Goal: Task Accomplishment & Management: Manage account settings

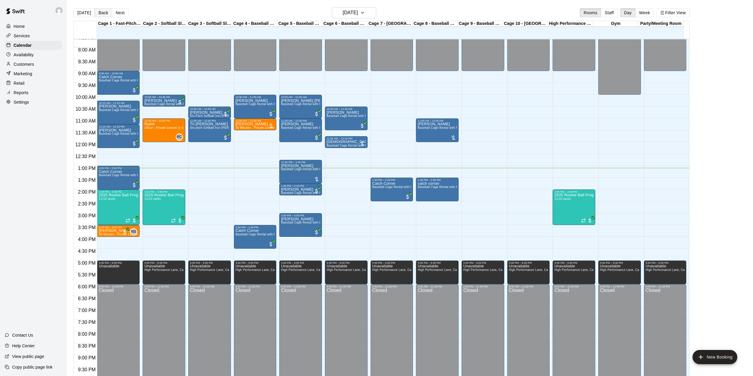
scroll to position [168, 0]
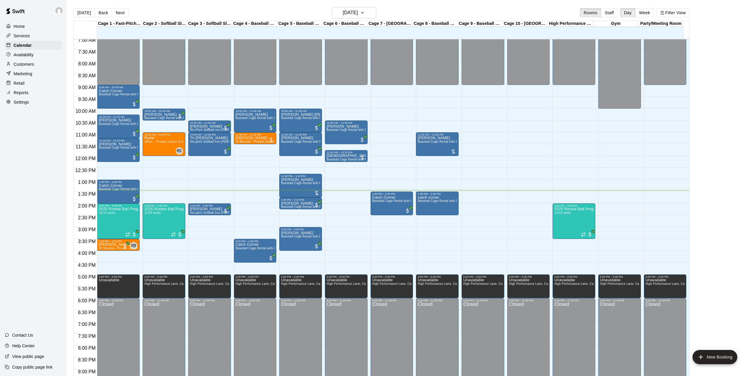
click at [429, 190] on div "12:00 AM – 9:00 AM Closed 11:00 AM – 12:00 PM [PERSON_NAME] Baseball Cage Renta…" at bounding box center [437, 156] width 43 height 569
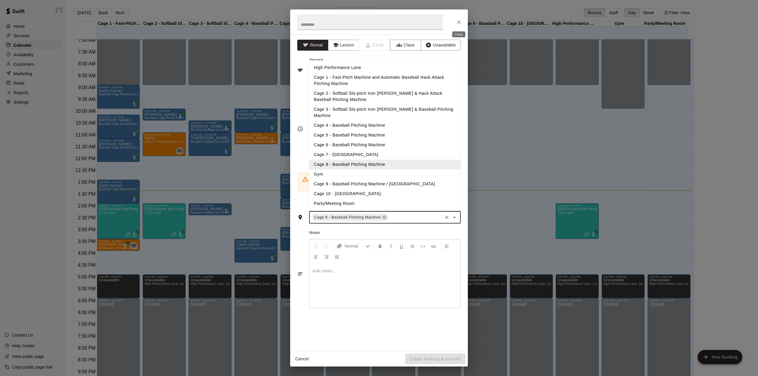
click at [456, 21] on icon "Close" at bounding box center [459, 22] width 6 height 6
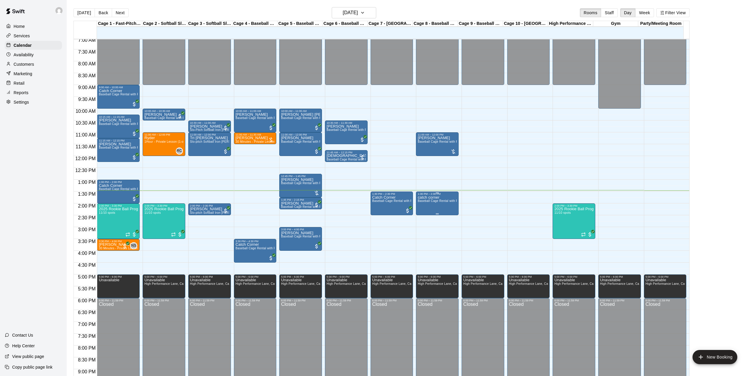
click at [433, 198] on p "catch corner" at bounding box center [436, 198] width 39 height 0
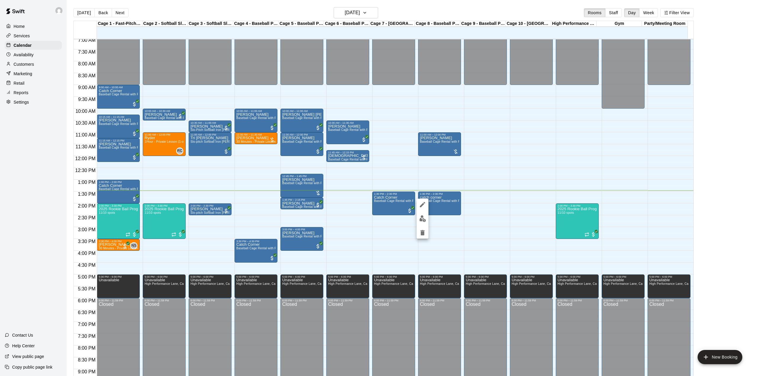
click at [420, 205] on icon "edit" at bounding box center [422, 204] width 7 height 7
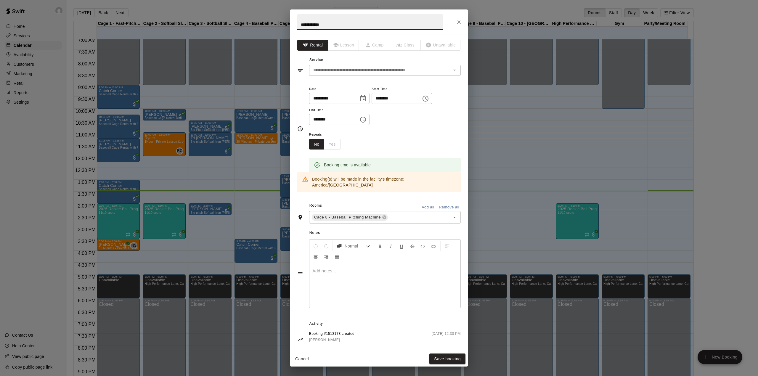
drag, startPoint x: 315, startPoint y: 24, endPoint x: 288, endPoint y: 25, distance: 27.0
click at [288, 25] on div "**********" at bounding box center [379, 188] width 758 height 376
type input "******"
click at [459, 357] on button "Save booking" at bounding box center [448, 359] width 36 height 11
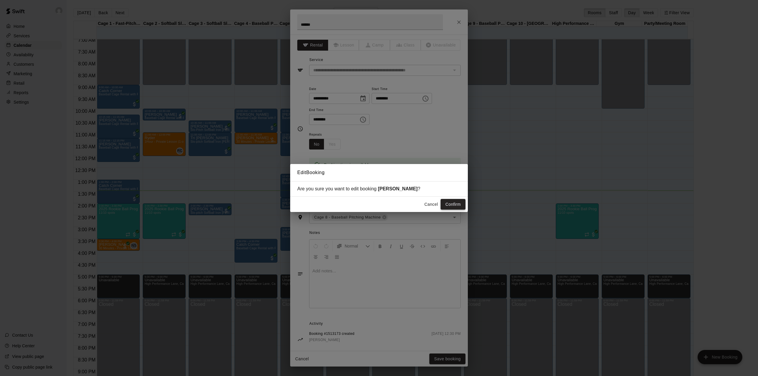
click at [452, 200] on button "Confirm" at bounding box center [453, 204] width 25 height 11
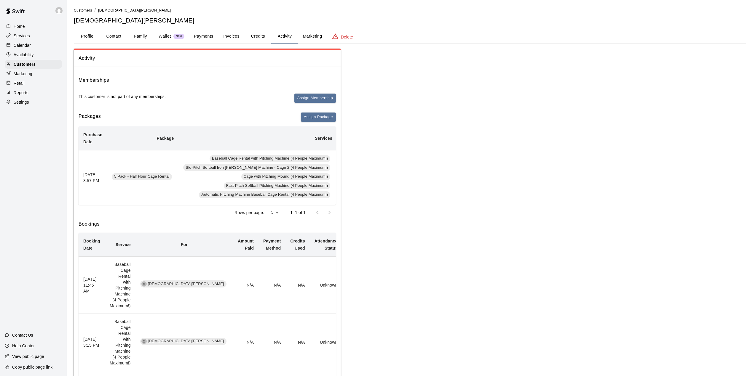
scroll to position [0, 106]
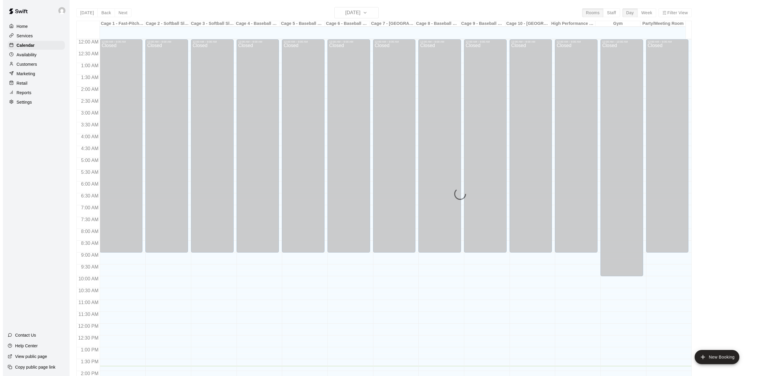
scroll to position [207, 0]
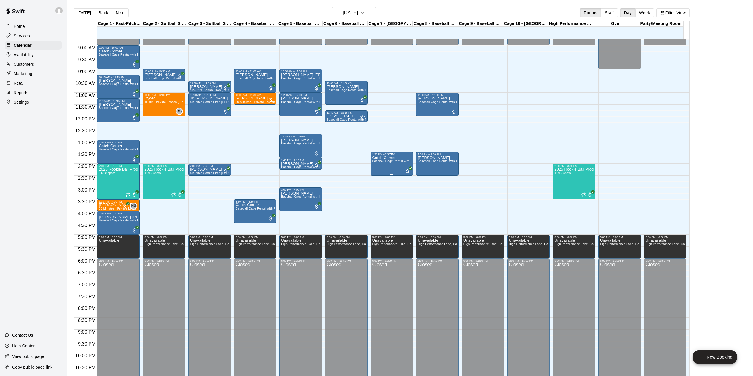
click at [391, 169] on div "Catch Corner Baseball Cage Rental with Pitching Machine (4 People Maximum!)" at bounding box center [391, 344] width 39 height 376
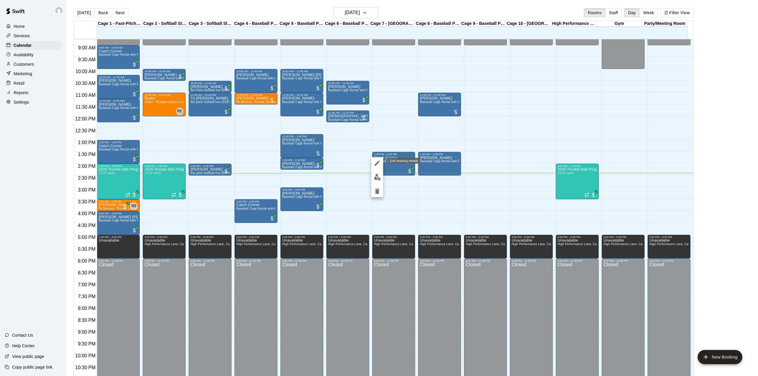
click at [377, 161] on icon "edit" at bounding box center [377, 163] width 7 height 7
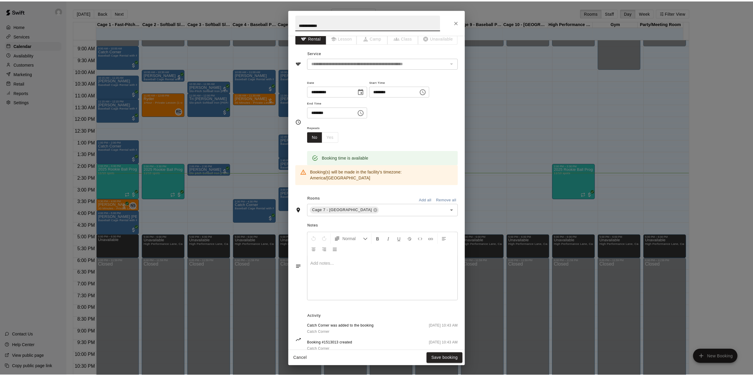
scroll to position [0, 0]
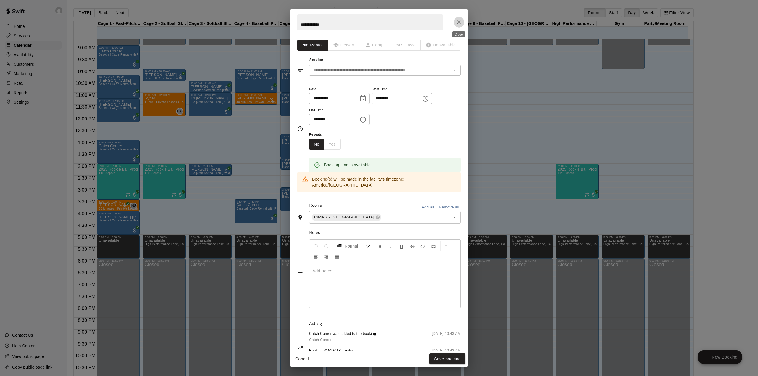
click at [459, 22] on icon "Close" at bounding box center [459, 22] width 6 height 6
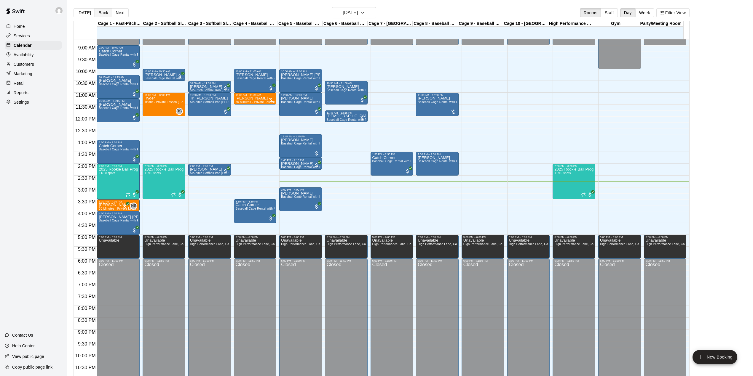
click at [100, 15] on button "Back" at bounding box center [103, 12] width 17 height 9
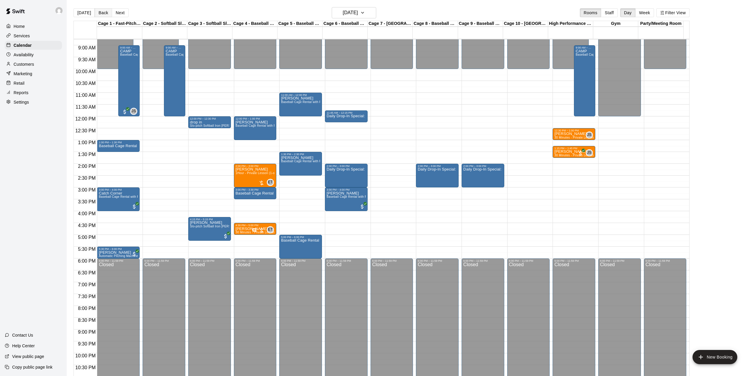
click at [100, 15] on button "Back" at bounding box center [103, 12] width 17 height 9
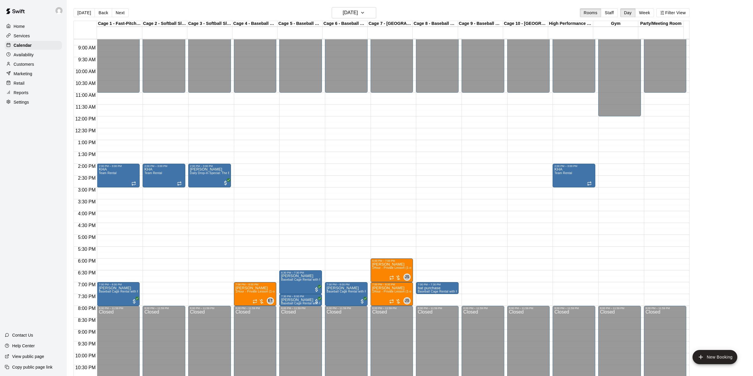
click at [80, 15] on button "[DATE]" at bounding box center [83, 12] width 21 height 9
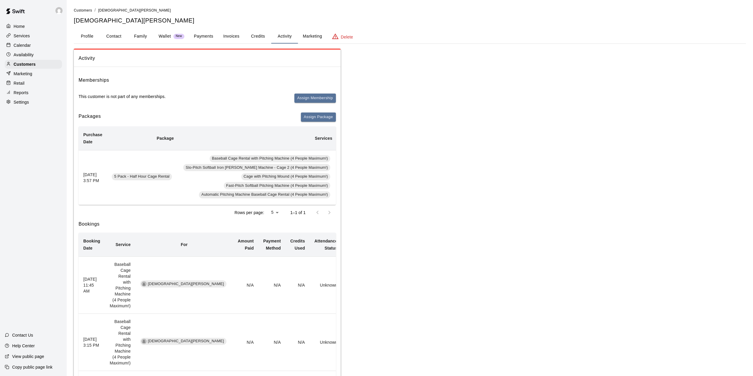
scroll to position [0, 106]
